Goal: Task Accomplishment & Management: Complete application form

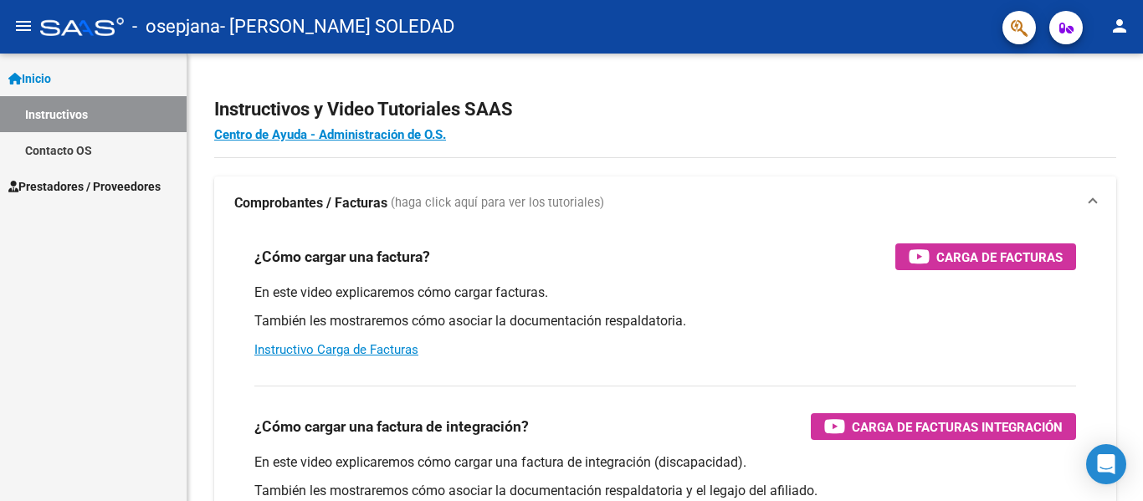
click at [137, 186] on span "Prestadores / Proveedores" at bounding box center [84, 186] width 152 height 18
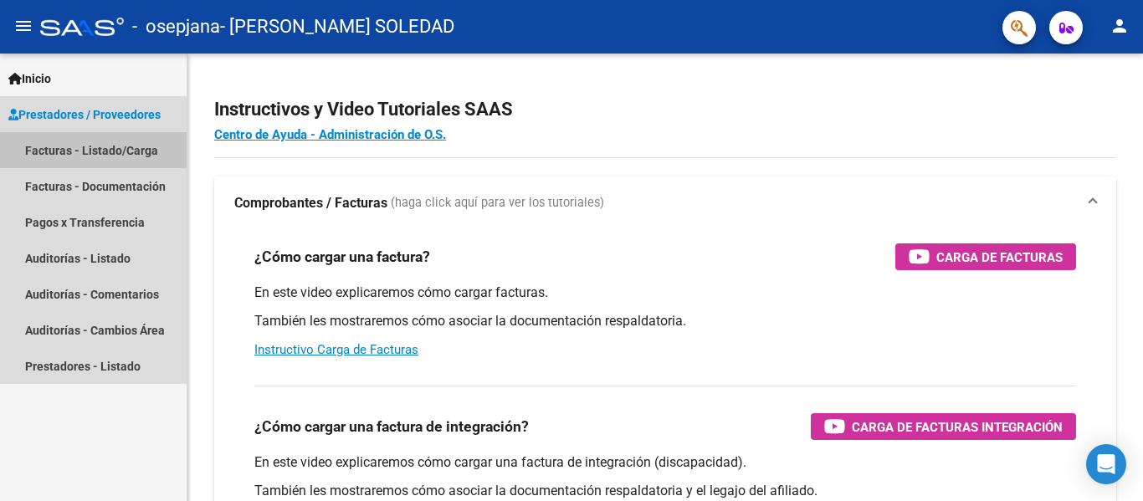
click at [86, 153] on link "Facturas - Listado/Carga" at bounding box center [93, 150] width 187 height 36
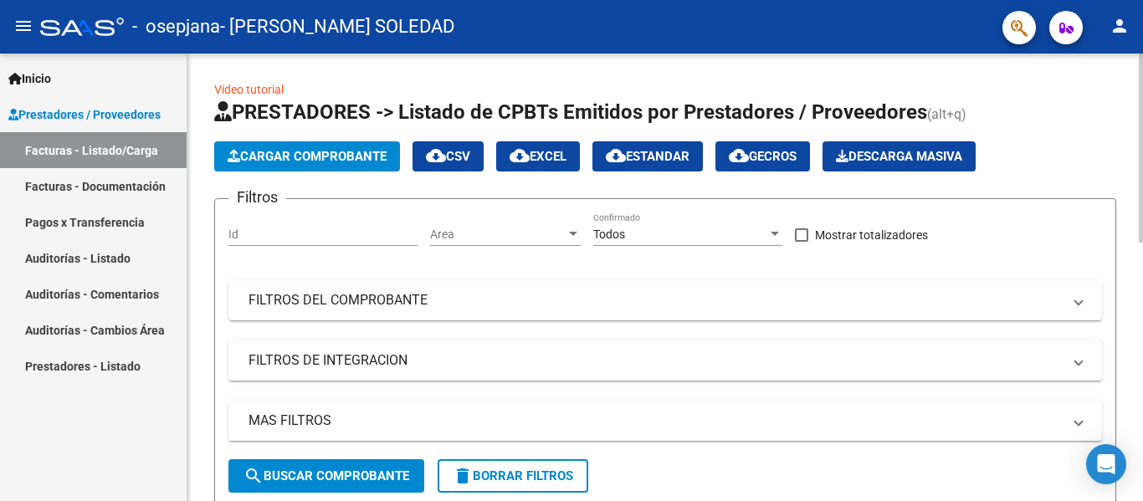
click at [536, 495] on form "Filtros Id Area Area Todos Confirmado Mostrar totalizadores FILTROS DEL COMPROB…" at bounding box center [665, 352] width 902 height 309
click at [306, 154] on span "Cargar Comprobante" at bounding box center [307, 156] width 159 height 15
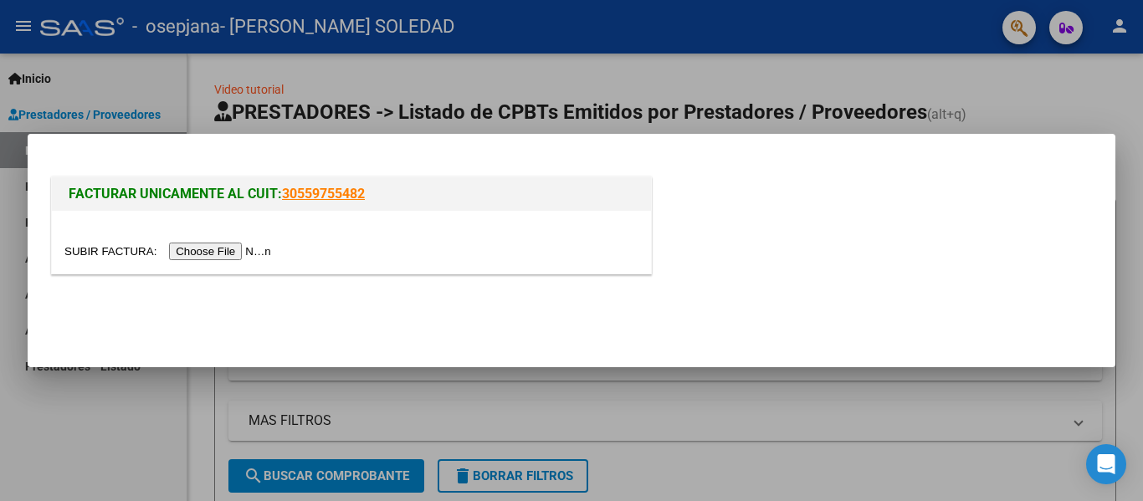
click at [264, 247] on input "file" at bounding box center [170, 252] width 212 height 18
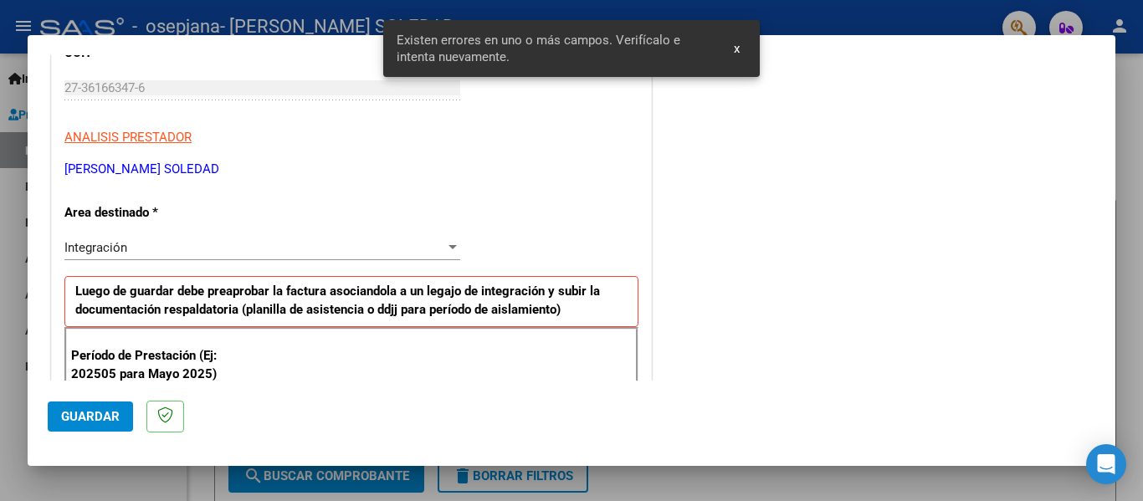
scroll to position [388, 0]
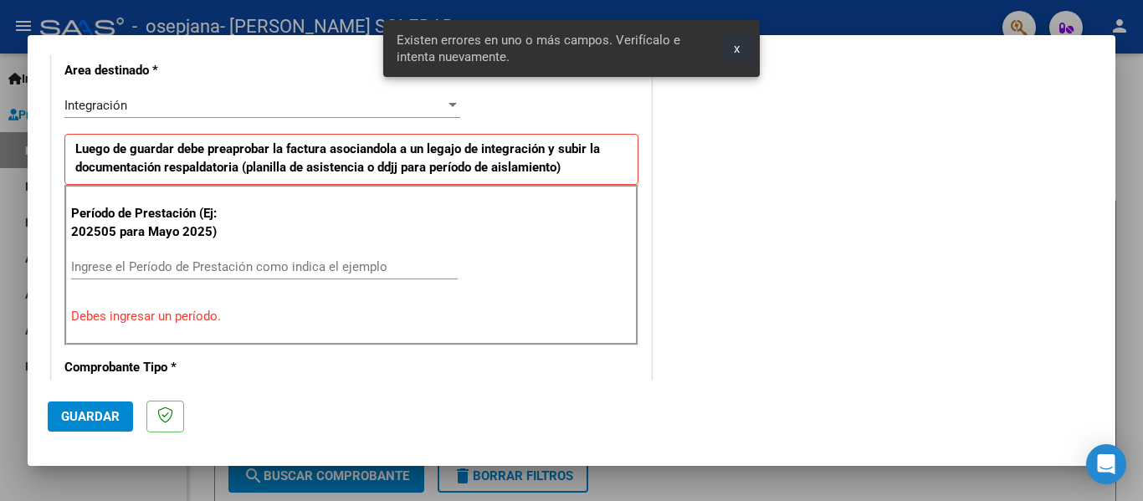
click at [730, 38] on button "x" at bounding box center [737, 48] width 33 height 30
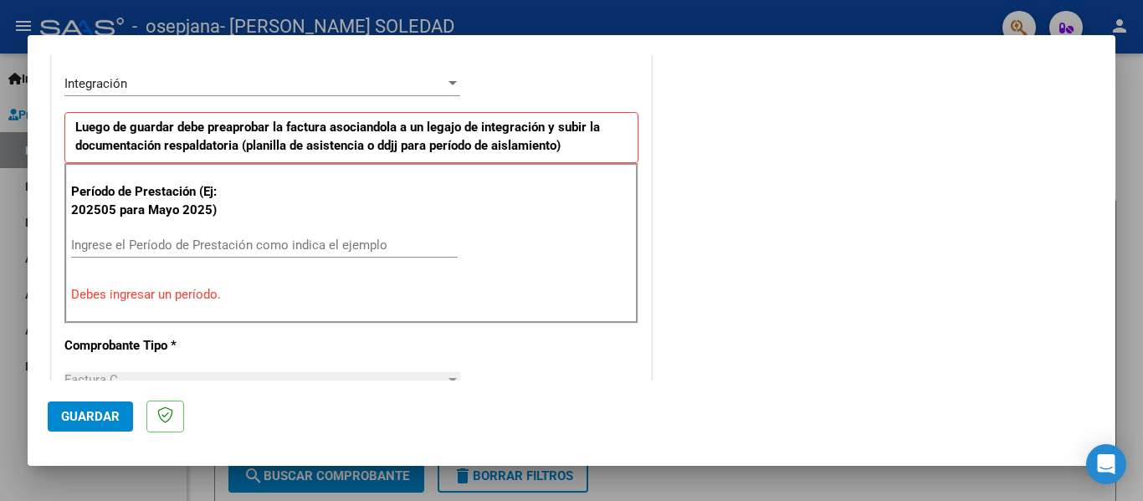
scroll to position [461, 0]
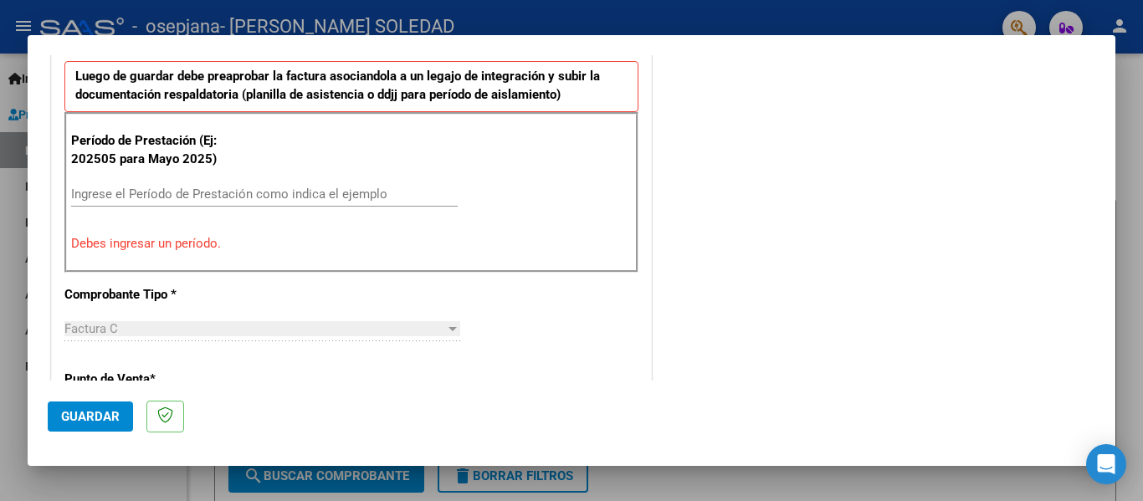
click at [109, 193] on input "Ingrese el Período de Prestación como indica el ejemplo" at bounding box center [264, 194] width 387 height 15
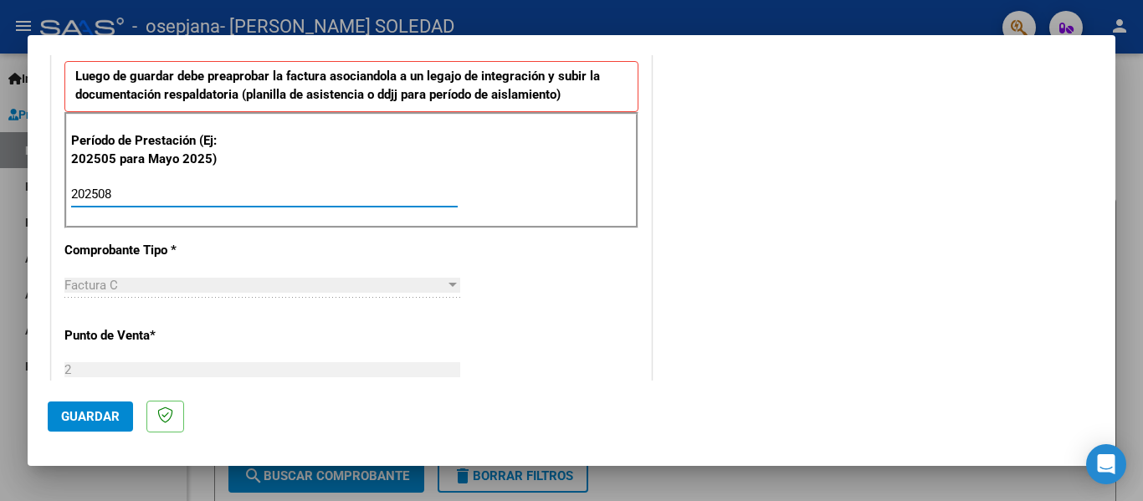
type input "202508"
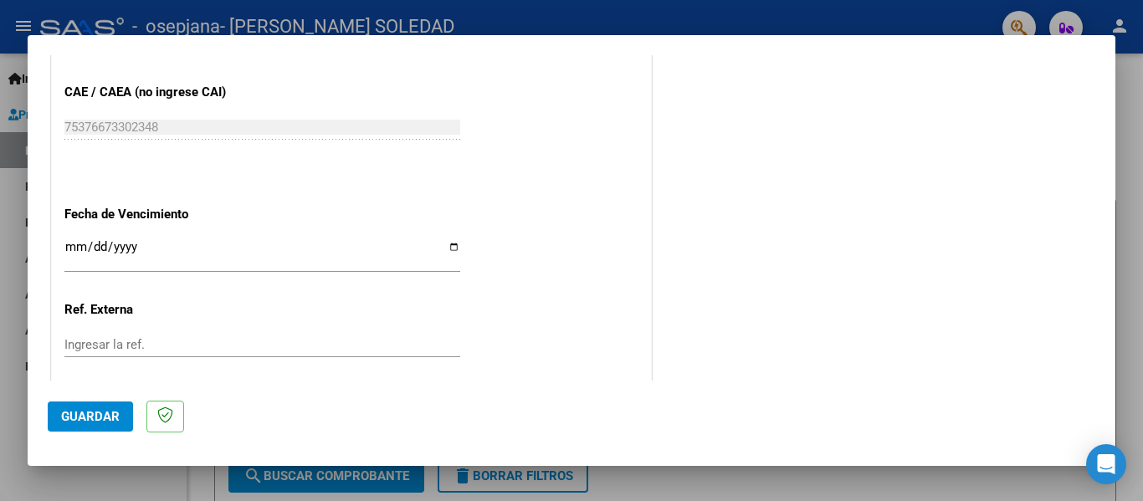
scroll to position [1075, 0]
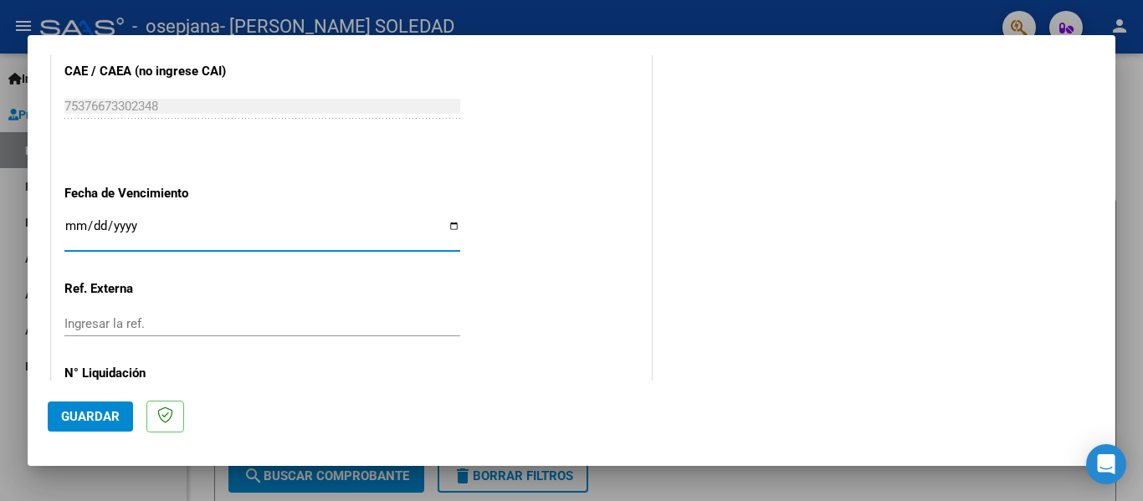
click at [449, 229] on input "Ingresar la fecha" at bounding box center [262, 232] width 396 height 27
type input "[DATE]"
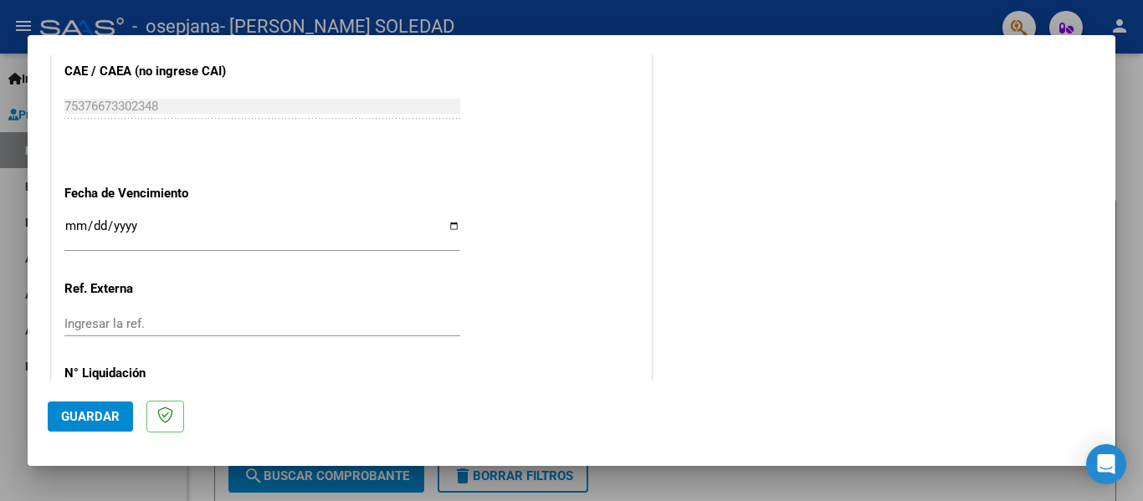
scroll to position [1148, 0]
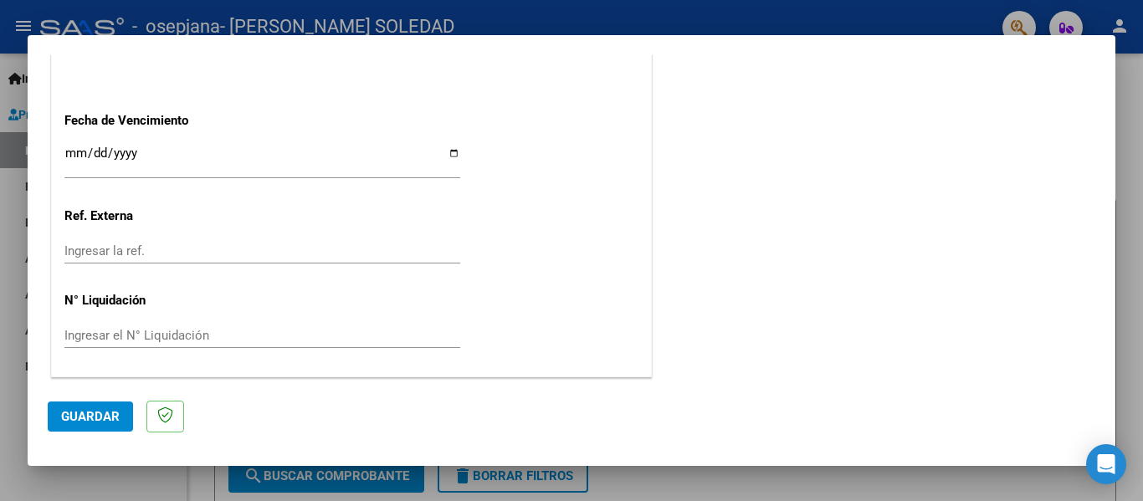
click at [115, 429] on button "Guardar" at bounding box center [90, 417] width 85 height 30
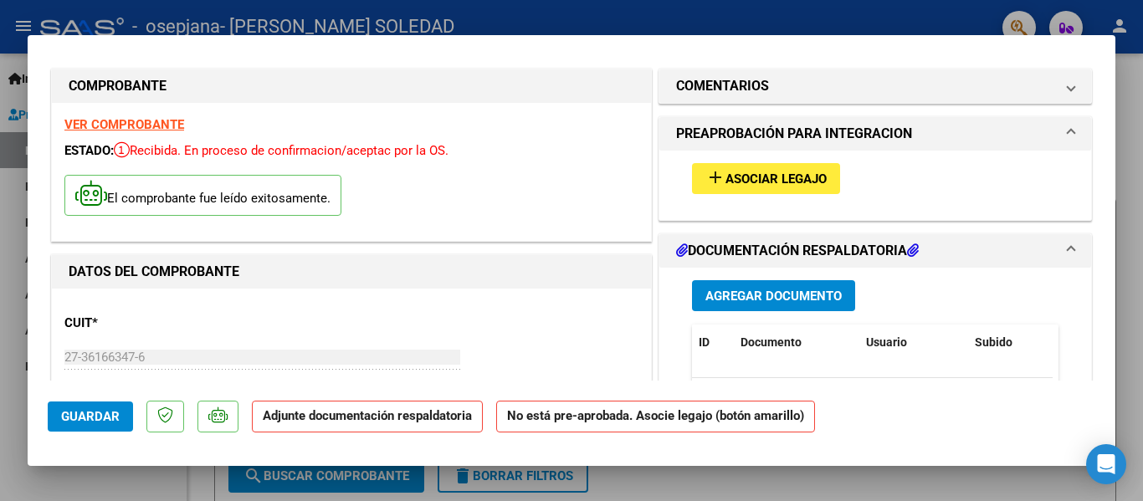
scroll to position [0, 0]
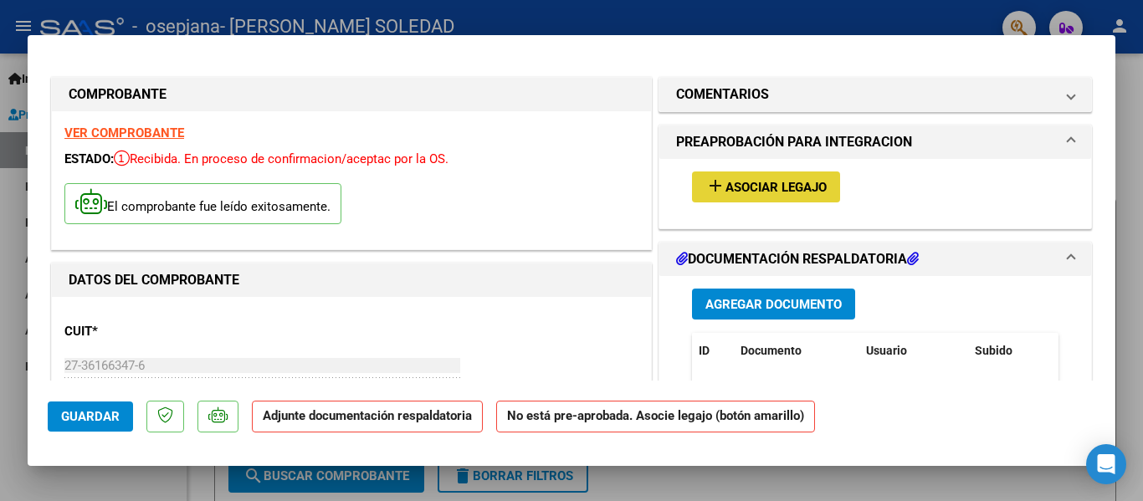
click at [808, 196] on button "add Asociar Legajo" at bounding box center [766, 187] width 148 height 31
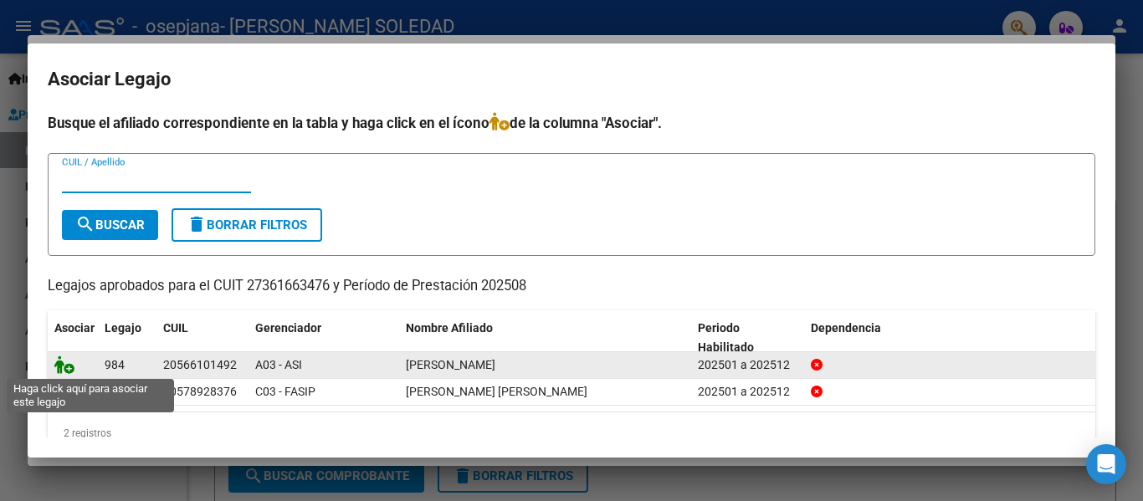
click at [70, 369] on icon at bounding box center [64, 365] width 20 height 18
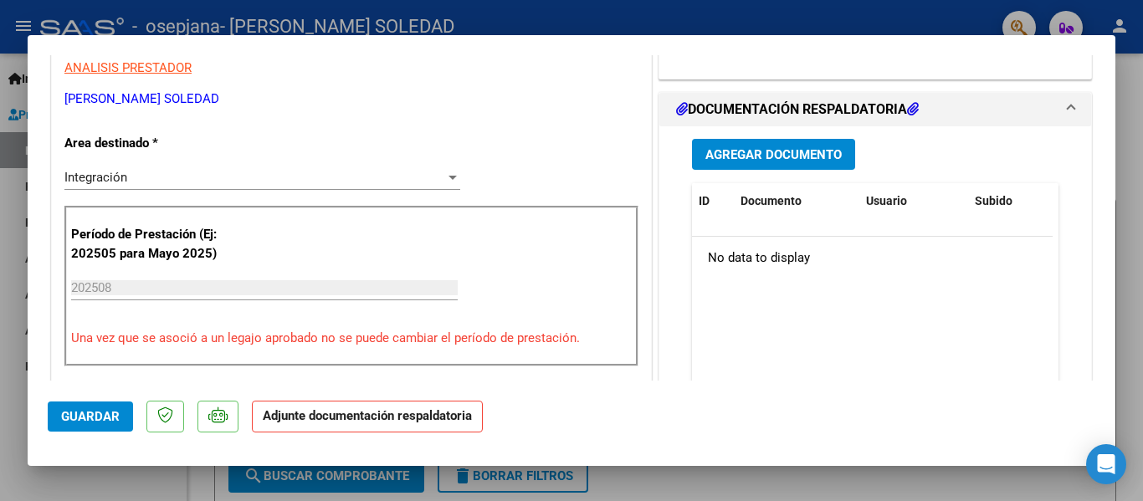
scroll to position [340, 0]
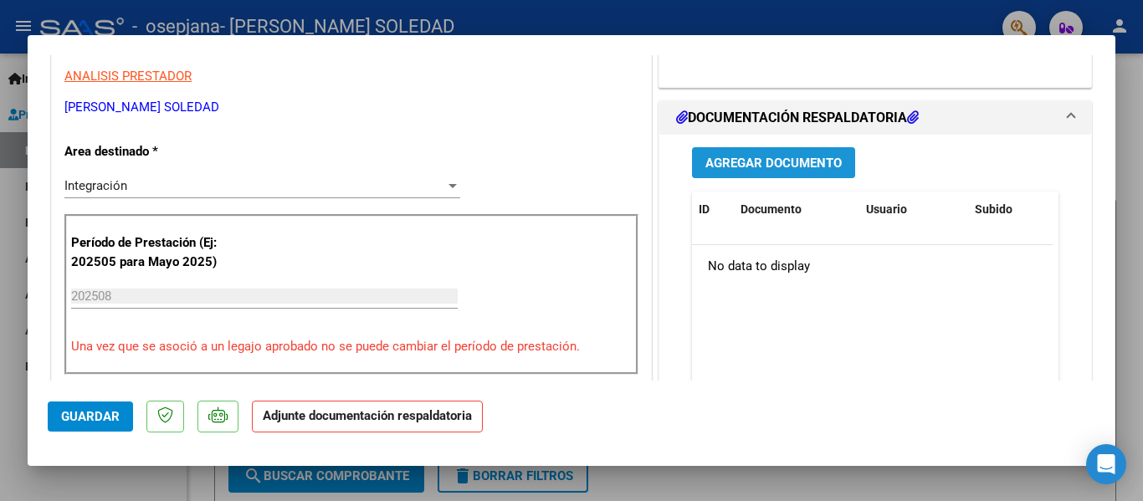
click at [818, 167] on span "Agregar Documento" at bounding box center [774, 163] width 136 height 15
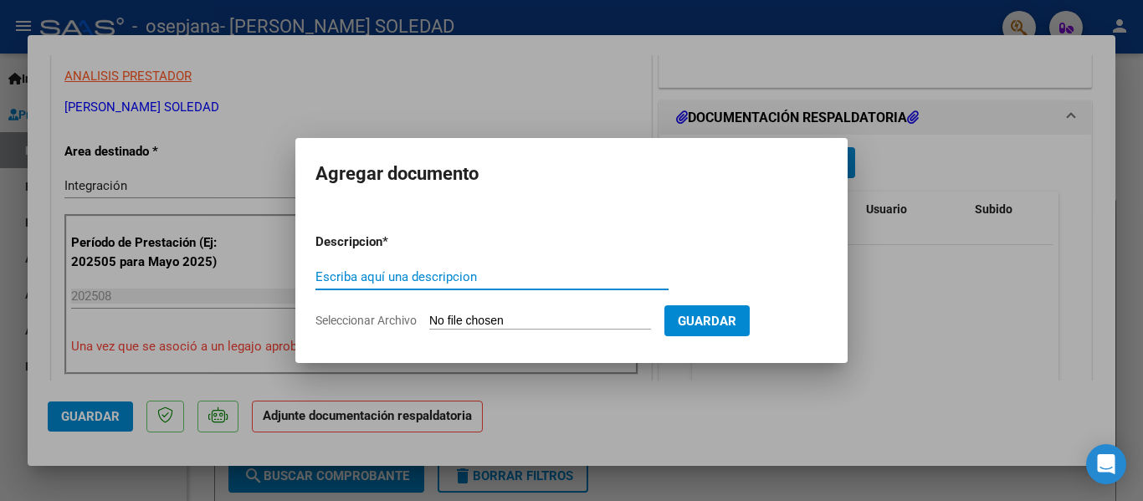
click at [901, 290] on div at bounding box center [571, 250] width 1143 height 501
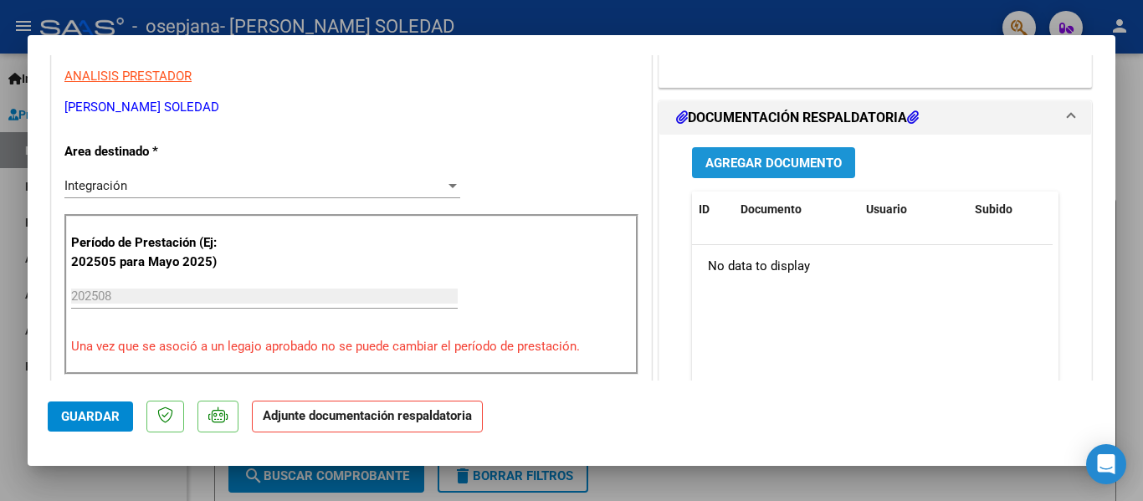
click at [808, 159] on span "Agregar Documento" at bounding box center [774, 163] width 136 height 15
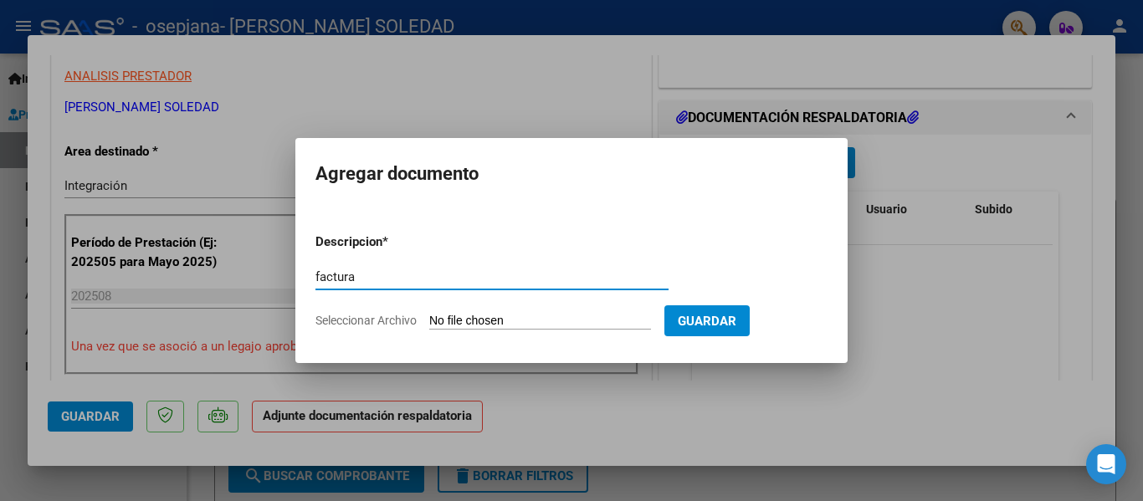
type input "factura"
click at [547, 315] on input "Seleccionar Archivo" at bounding box center [540, 322] width 222 height 16
type input "C:\fakepath\[PERSON_NAME] factura.pdf"
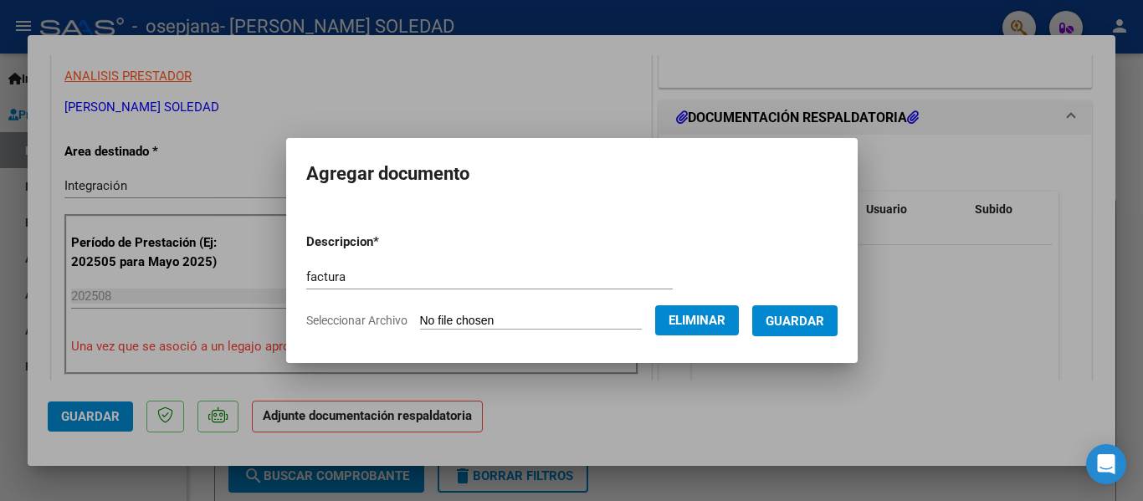
click at [818, 315] on span "Guardar" at bounding box center [795, 321] width 59 height 15
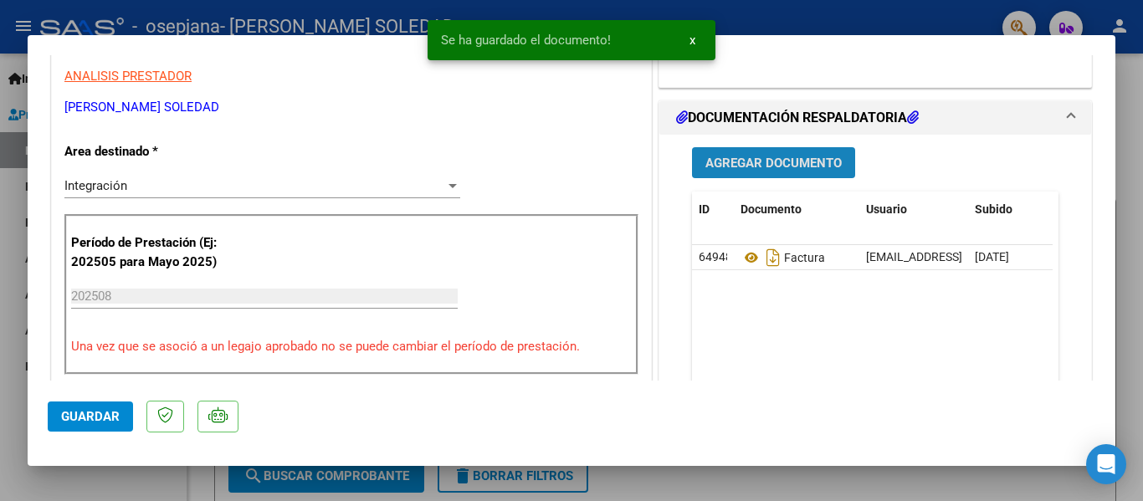
click at [794, 173] on button "Agregar Documento" at bounding box center [773, 162] width 163 height 31
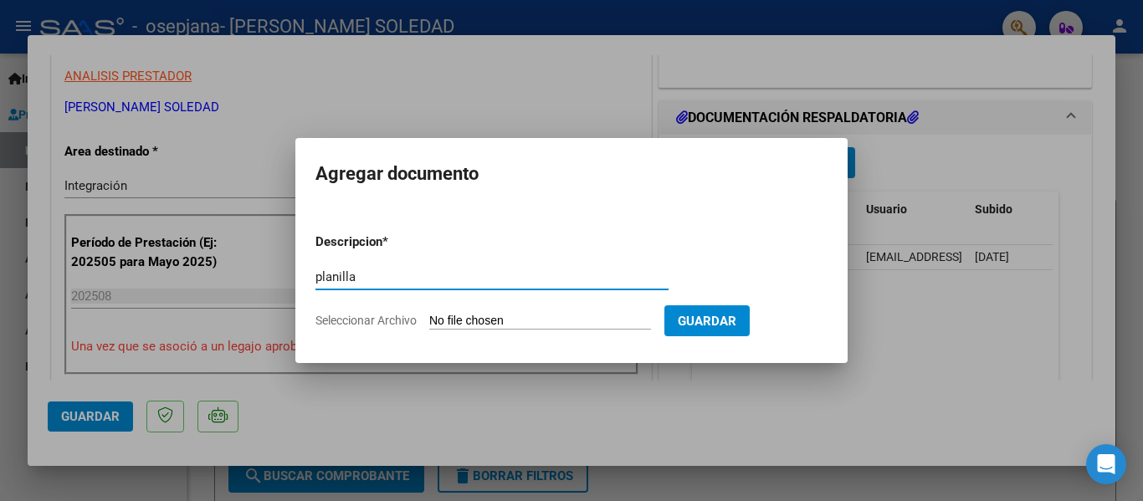
type input "planilla"
click at [595, 325] on input "Seleccionar Archivo" at bounding box center [540, 322] width 222 height 16
type input "C:\fakepath\P ASISTENCIA [PERSON_NAME][DATE].pdf"
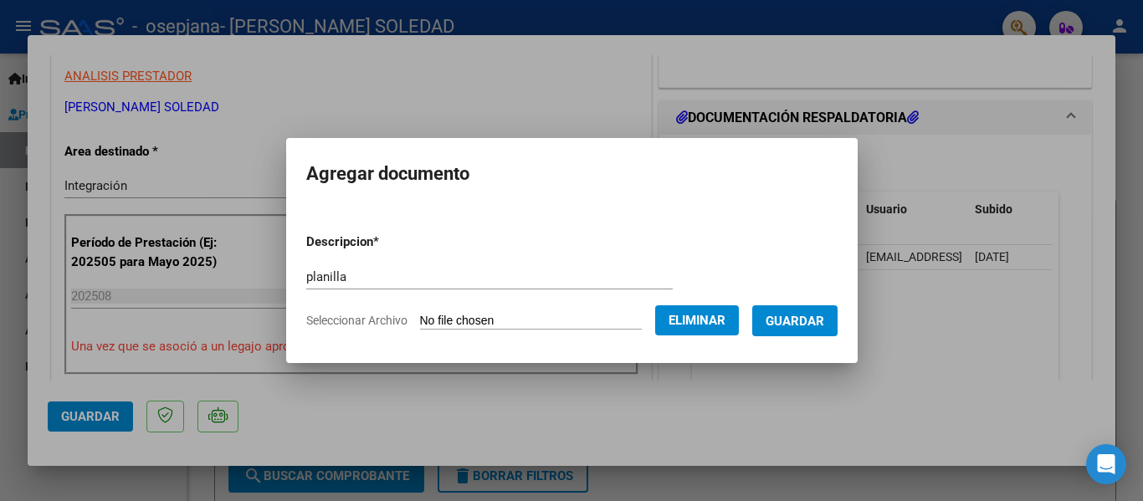
click at [781, 313] on button "Guardar" at bounding box center [794, 321] width 85 height 31
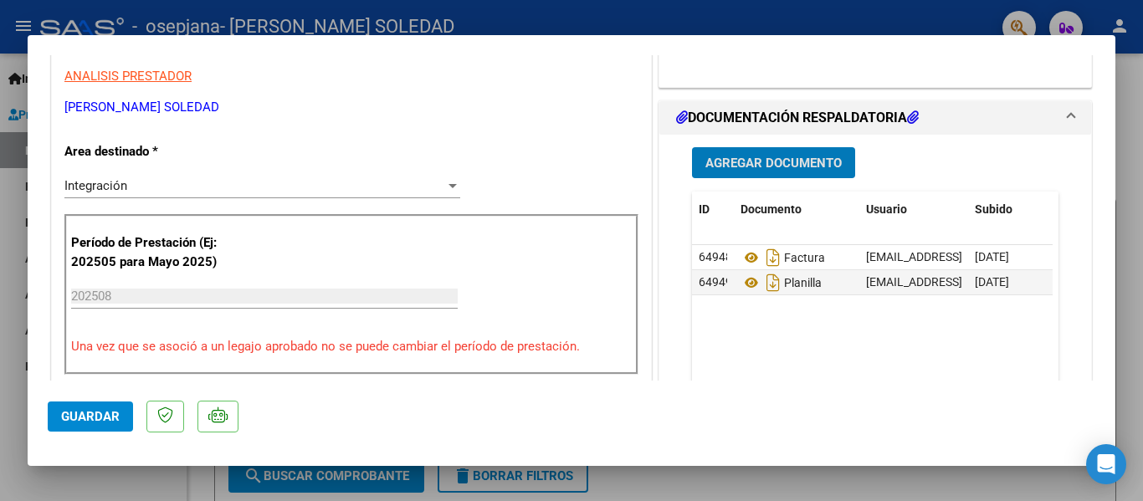
click at [783, 171] on span "Agregar Documento" at bounding box center [774, 163] width 136 height 15
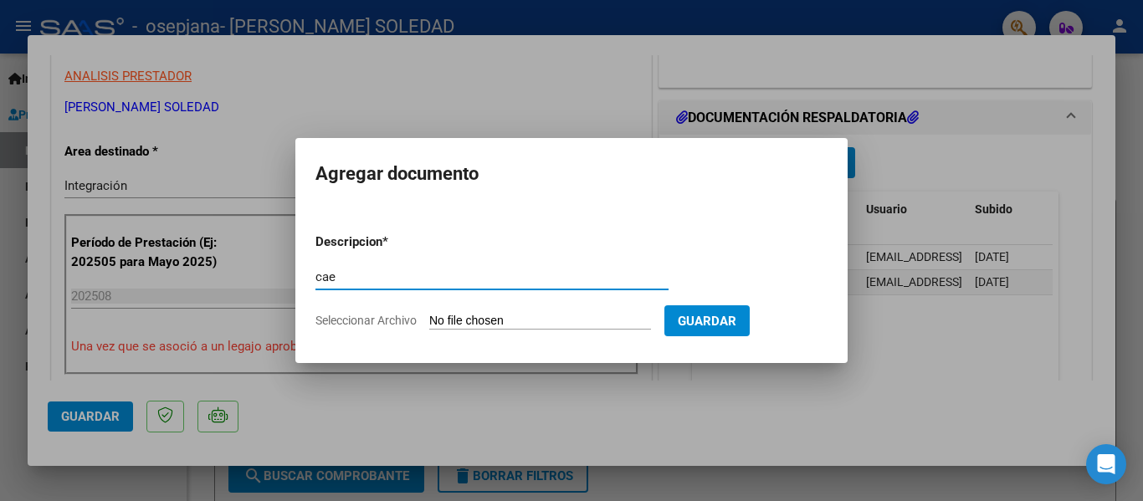
type input "cae"
click at [563, 316] on input "Seleccionar Archivo" at bounding box center [540, 322] width 222 height 16
type input "C:\fakepath\Constatación de Comprobantes _ AFIPagosto.pdf"
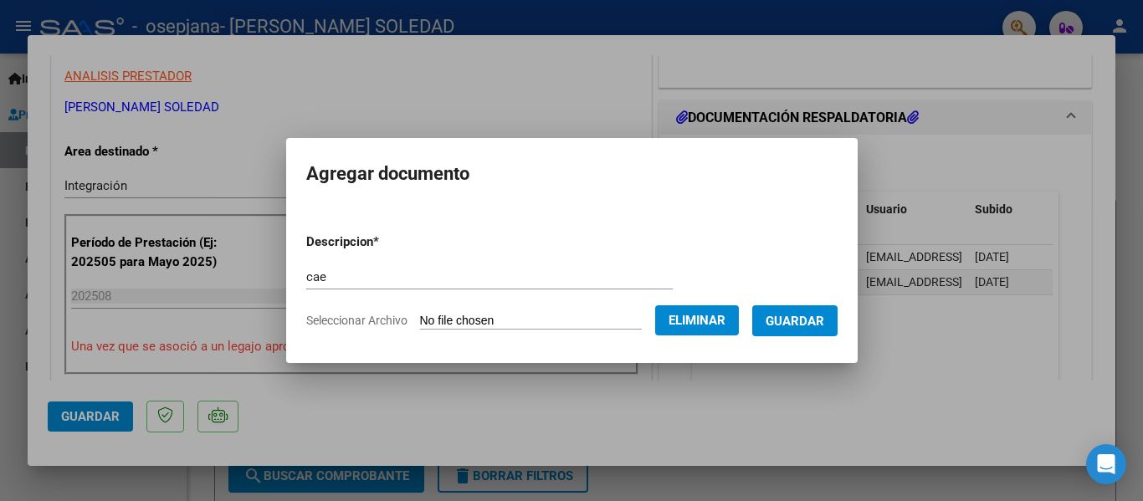
click at [810, 306] on button "Guardar" at bounding box center [794, 321] width 85 height 31
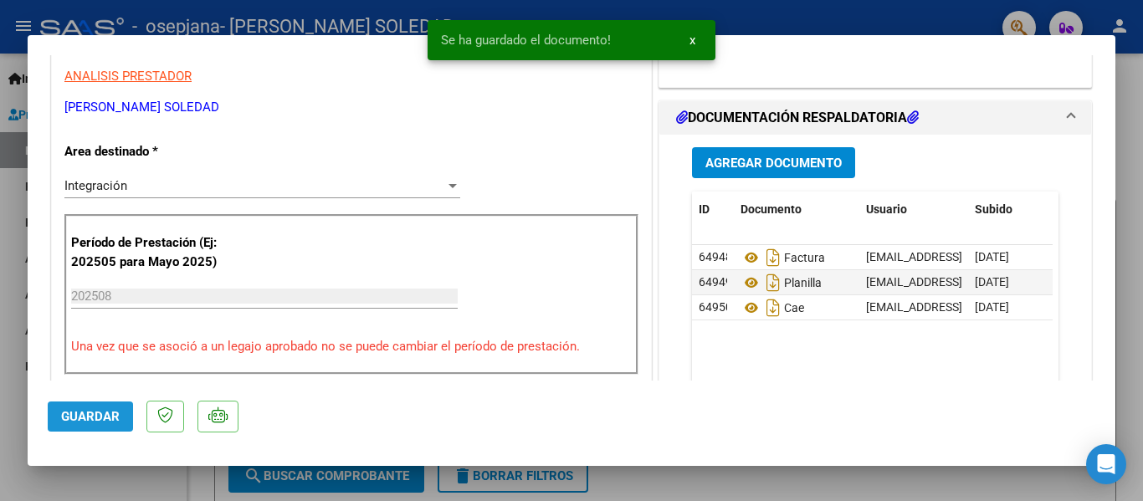
click at [71, 425] on button "Guardar" at bounding box center [90, 417] width 85 height 30
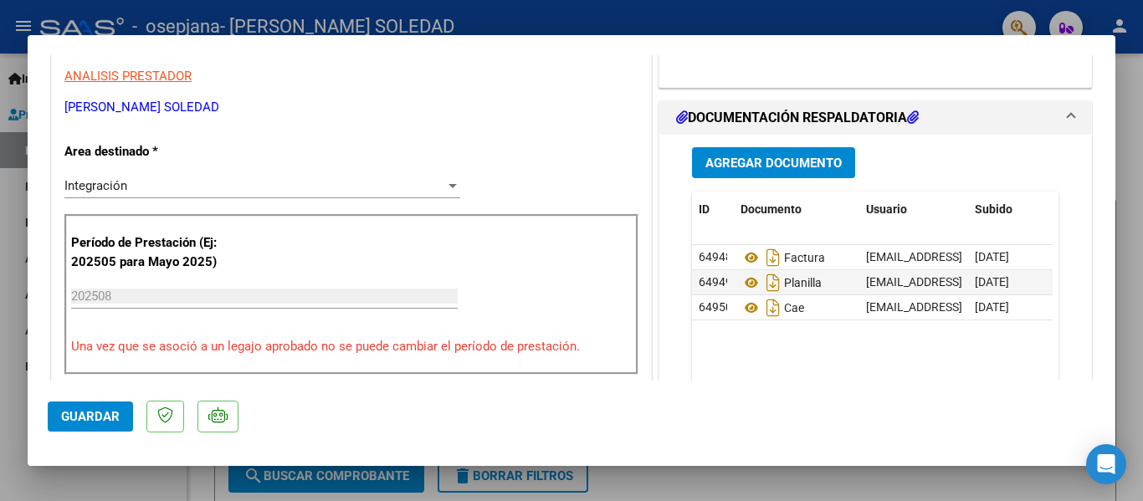
click at [690, 47] on mat-dialog-container "COMPROBANTE VER COMPROBANTE ESTADO: Recibida. En proceso de confirmacion/acepta…" at bounding box center [572, 251] width 1088 height 432
